Goal: Transaction & Acquisition: Purchase product/service

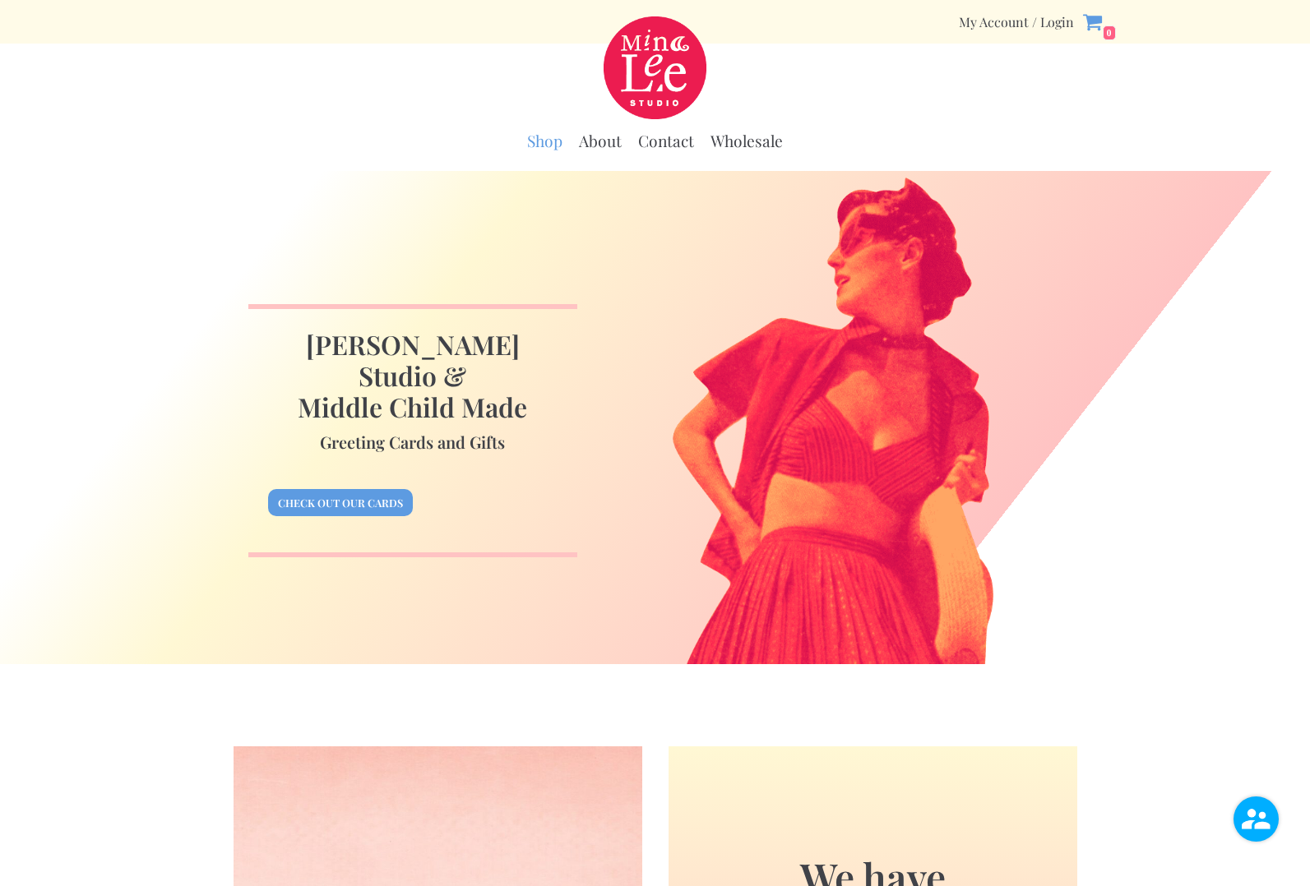
type input "[PERSON_NAME]"
click at [539, 143] on link "Shop" at bounding box center [544, 141] width 35 height 21
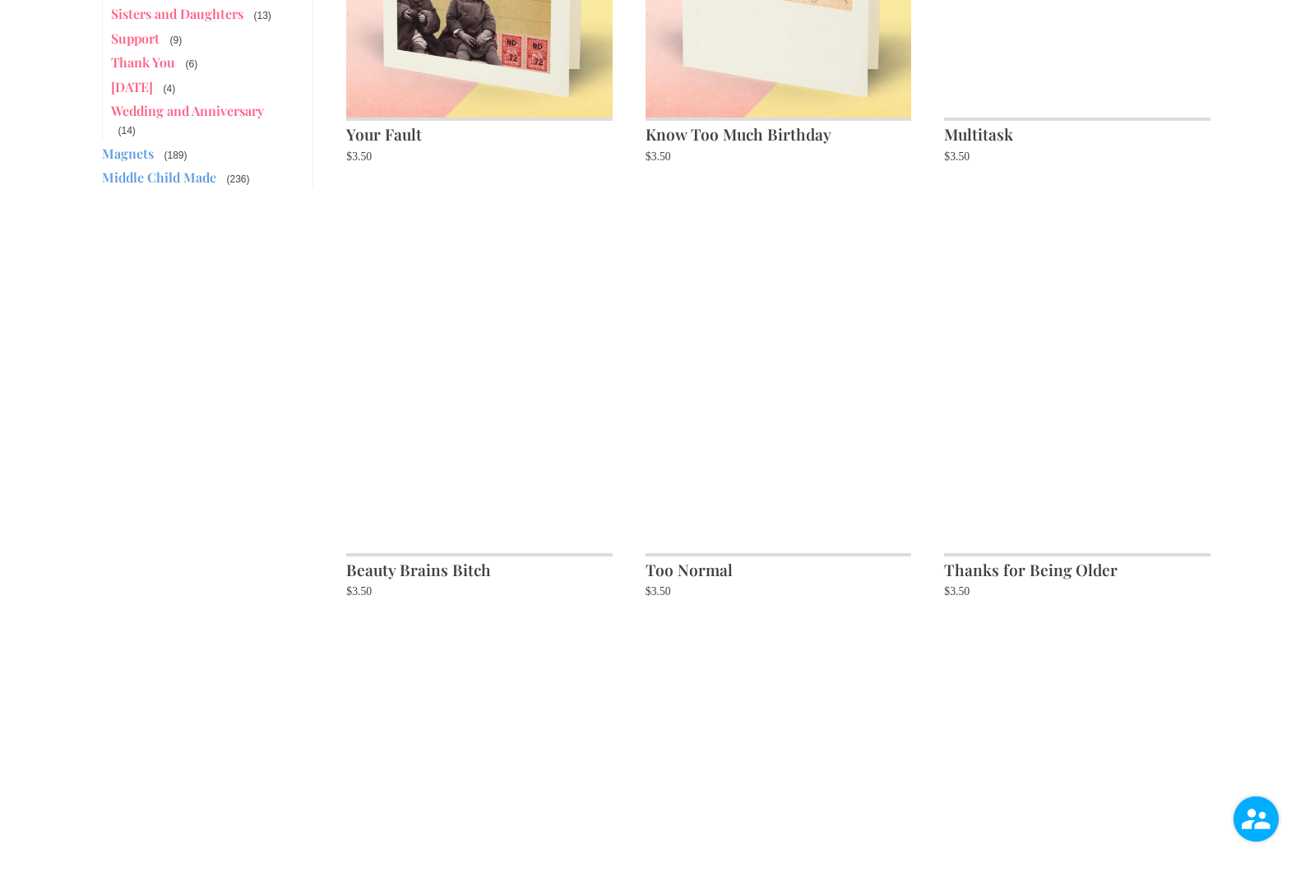
scroll to position [1000, 0]
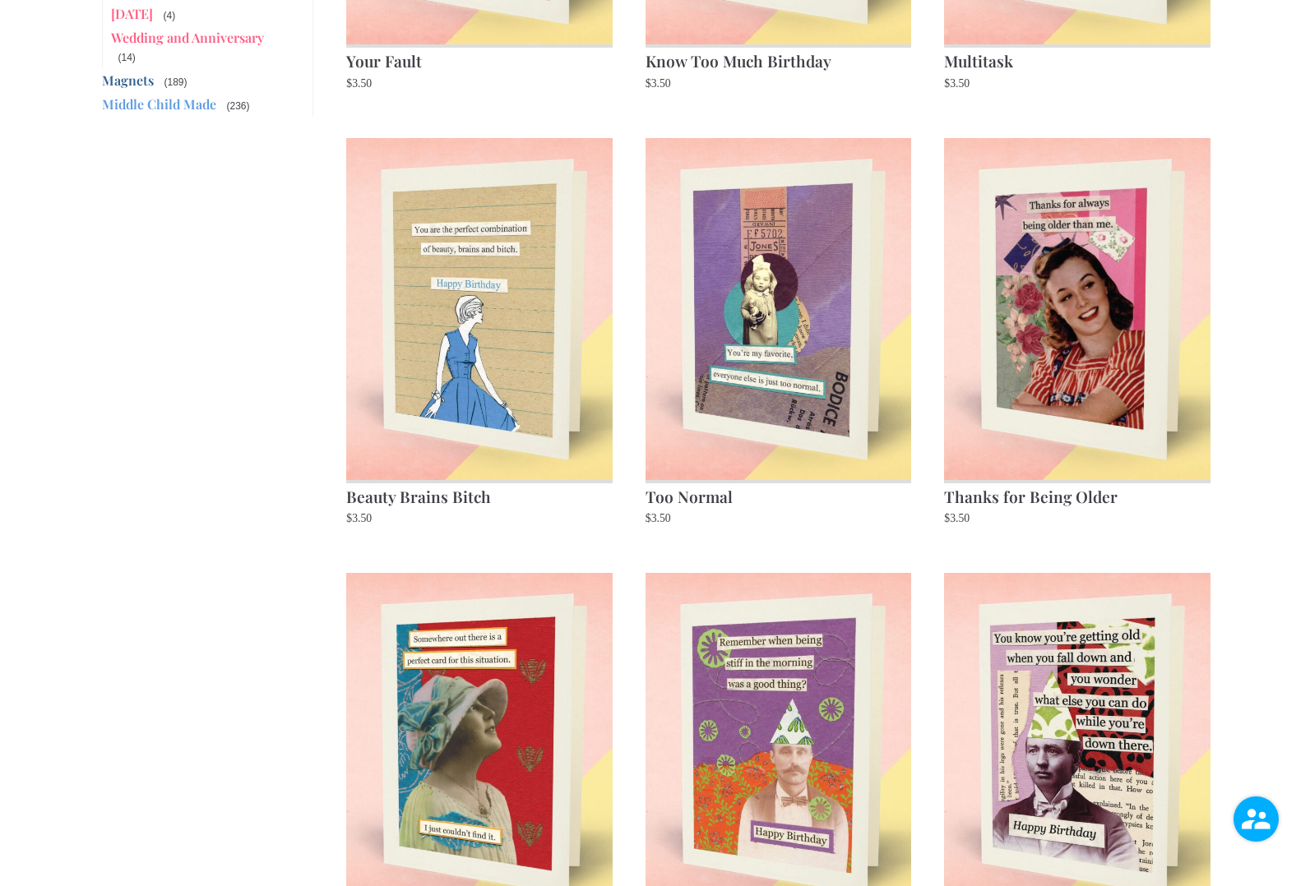
type input "[PERSON_NAME]"
click at [125, 72] on link "Magnets" at bounding box center [128, 80] width 52 height 17
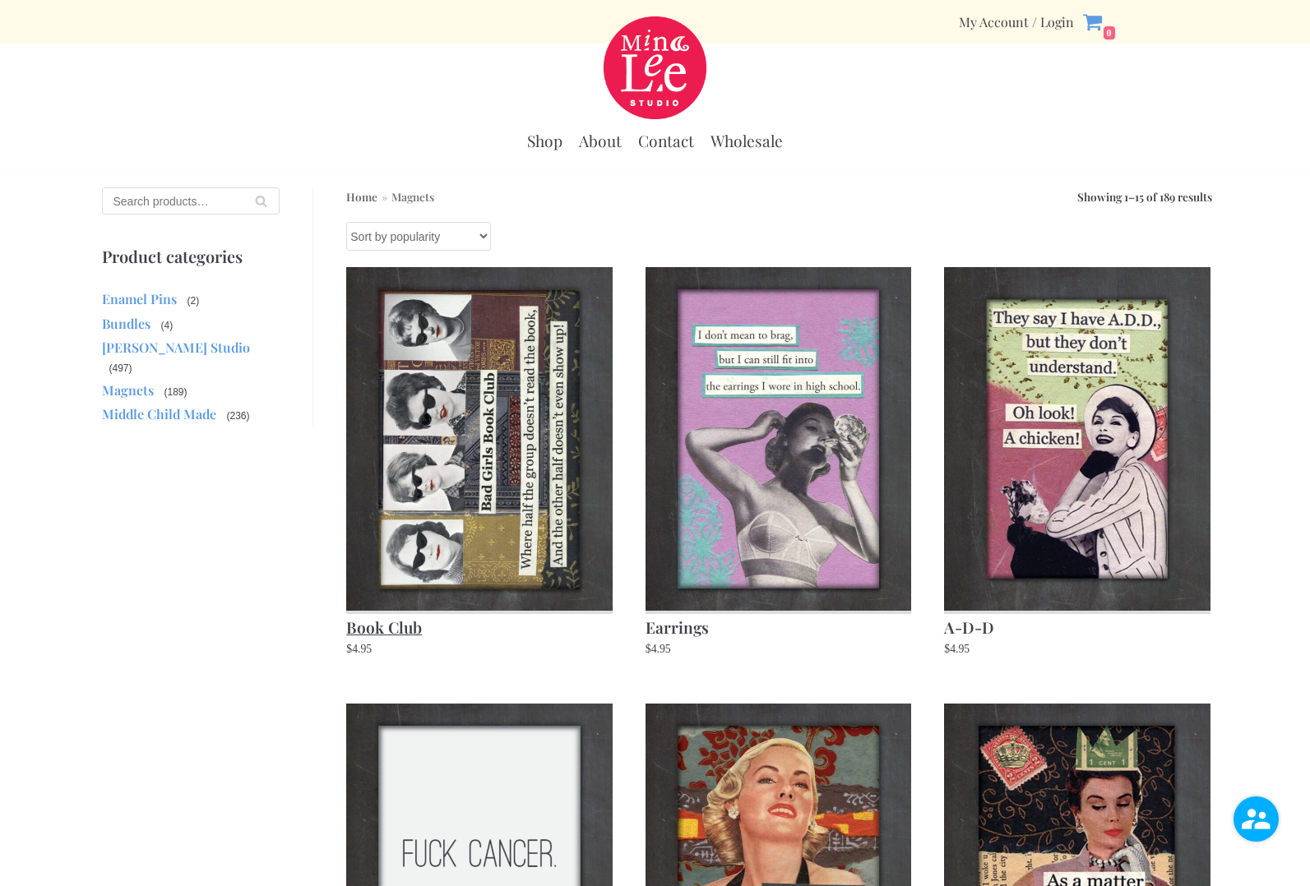
type input "[PERSON_NAME]"
click at [508, 450] on img at bounding box center [479, 438] width 266 height 343
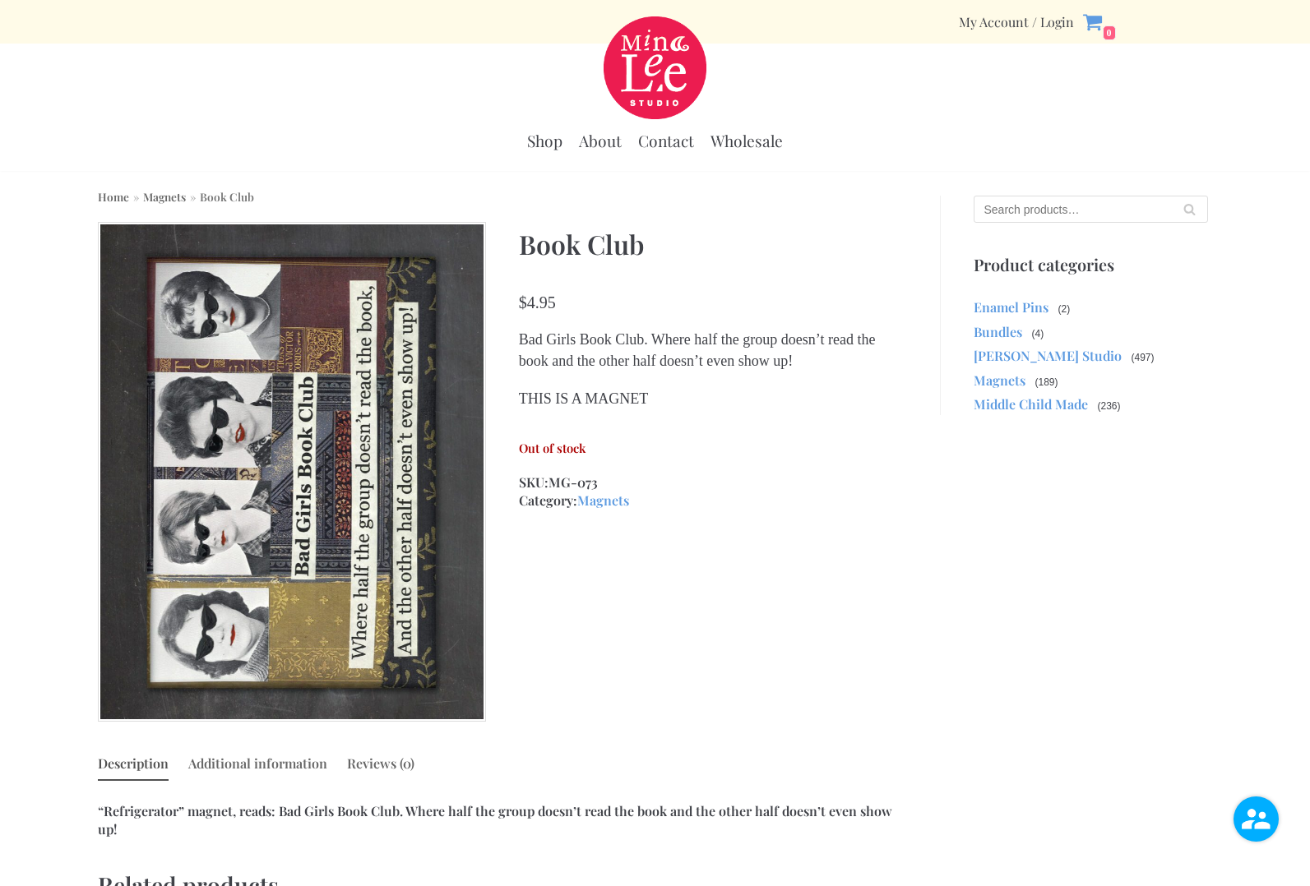
type input "[PERSON_NAME]"
drag, startPoint x: 519, startPoint y: 469, endPoint x: 615, endPoint y: 475, distance: 96.4
click at [615, 457] on p "Out of stock" at bounding box center [713, 448] width 388 height 18
click at [718, 488] on div "Book Club $ 4.95 Bad Girls Book Club. Where half the group doesn’t read the boo…" at bounding box center [713, 366] width 388 height 288
